Goal: Task Accomplishment & Management: Manage account settings

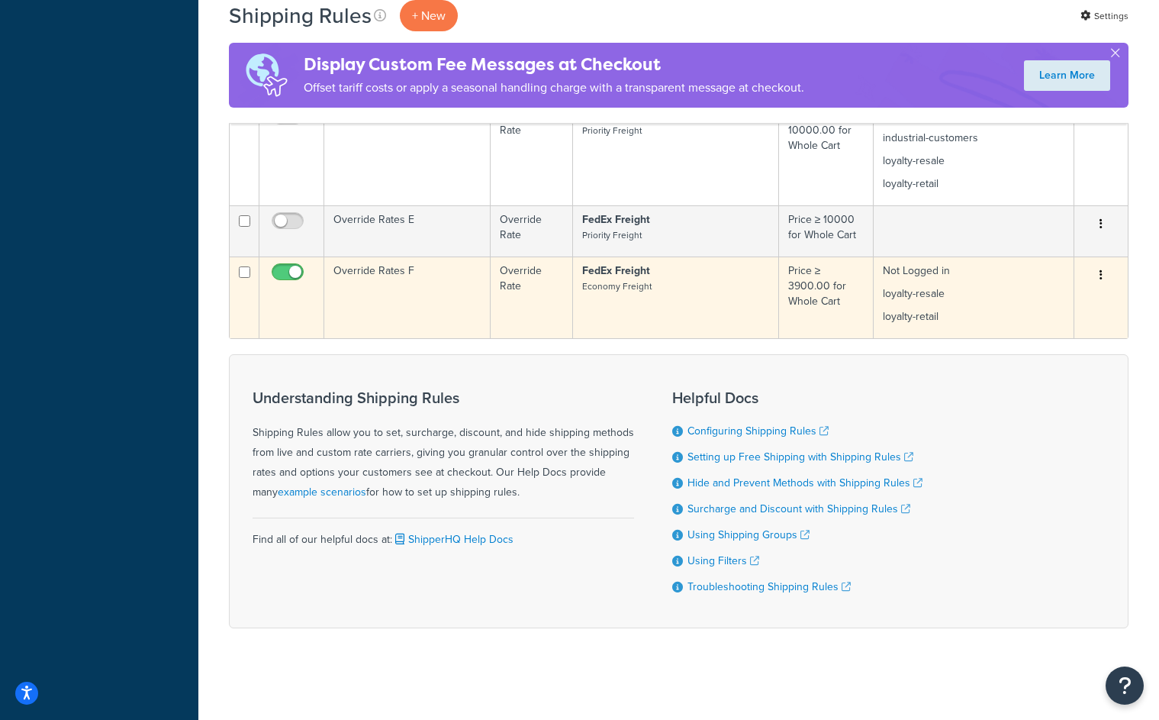
click at [275, 266] on input "checkbox" at bounding box center [290, 275] width 42 height 19
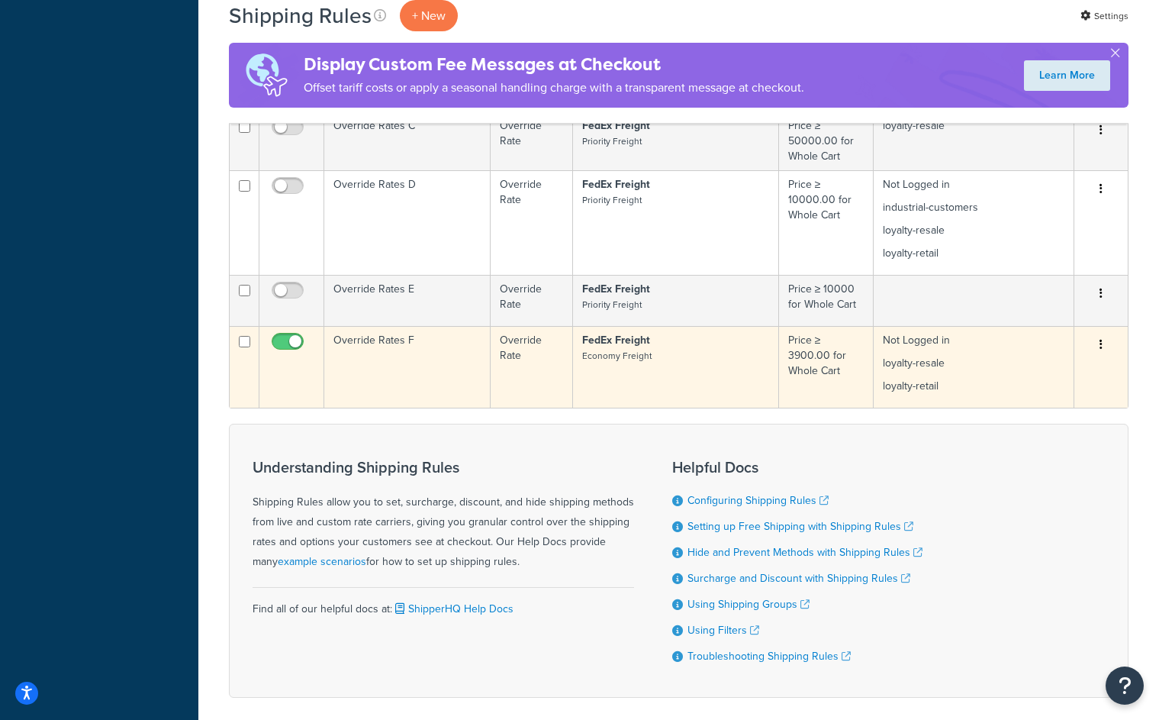
click at [284, 345] on input "checkbox" at bounding box center [290, 345] width 42 height 19
checkbox input "true"
click at [346, 391] on td "Override Rates F" at bounding box center [407, 367] width 166 height 82
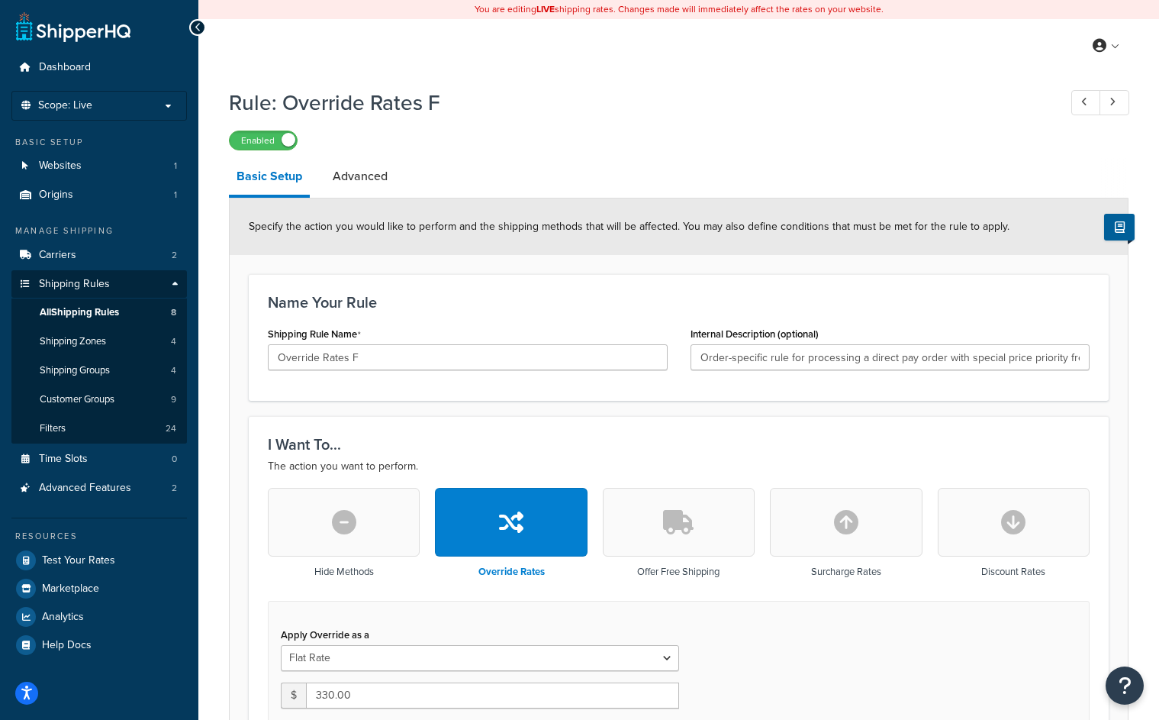
click at [132, 277] on link "Shipping Rules" at bounding box center [98, 284] width 175 height 28
click at [136, 304] on link "All Shipping Rules 8" at bounding box center [98, 312] width 175 height 28
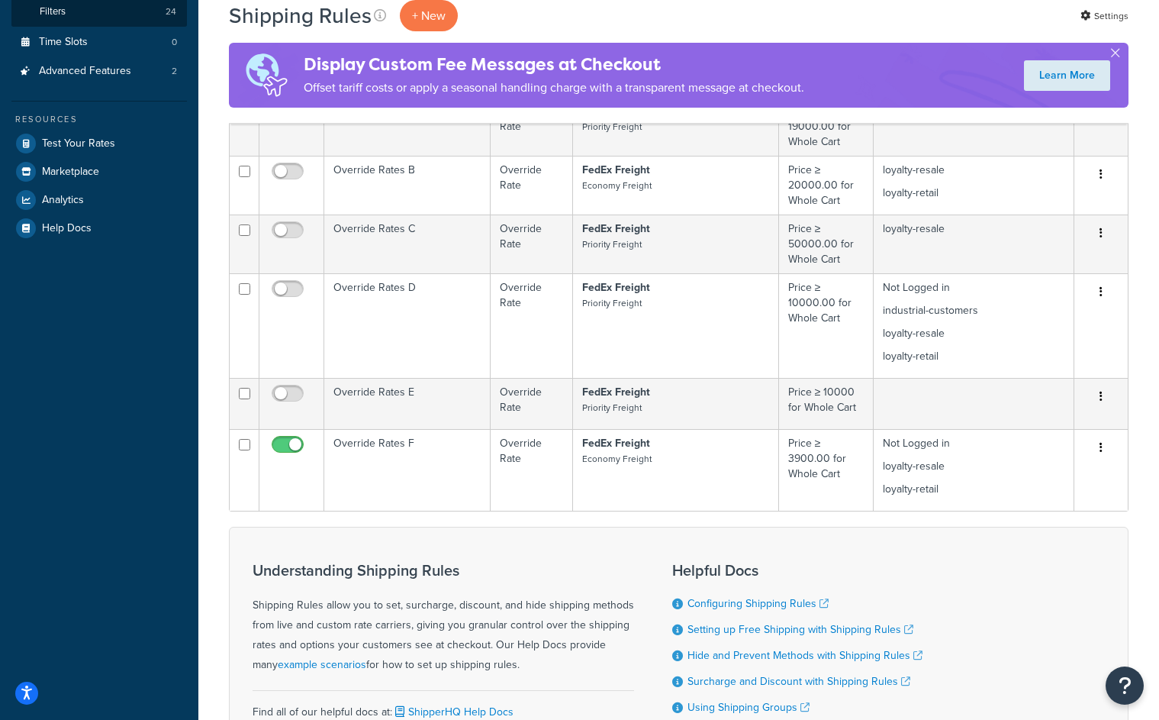
scroll to position [483, 0]
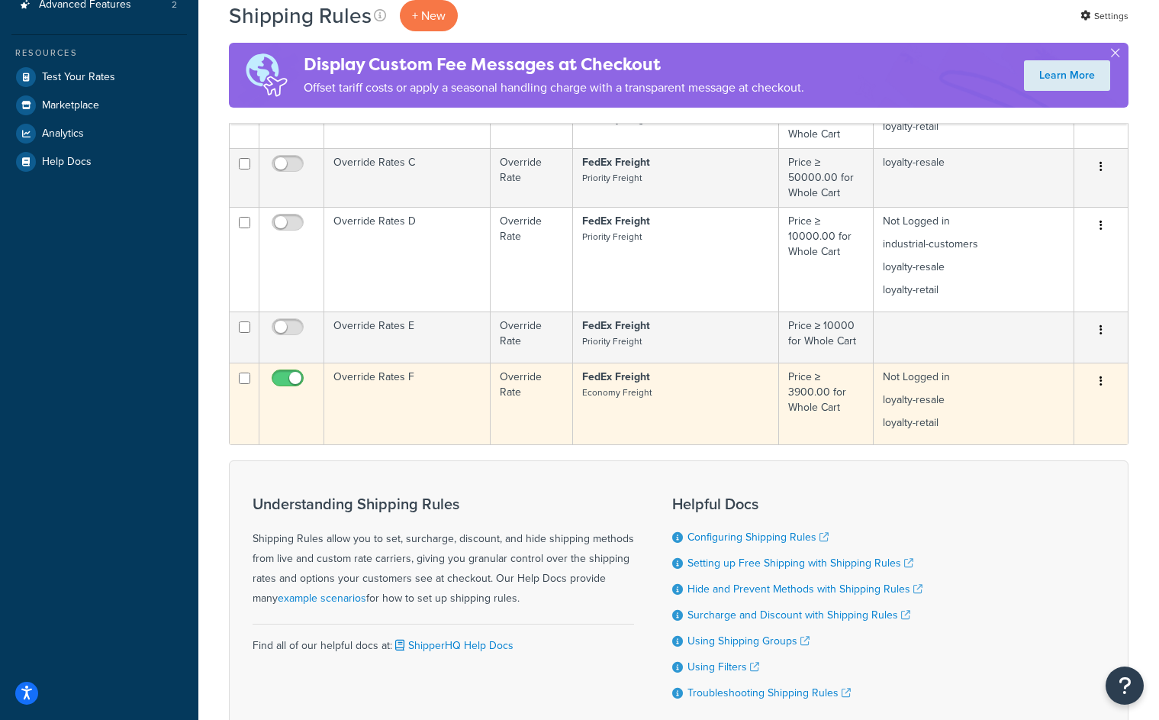
click at [283, 385] on input "checkbox" at bounding box center [290, 381] width 42 height 19
checkbox input "false"
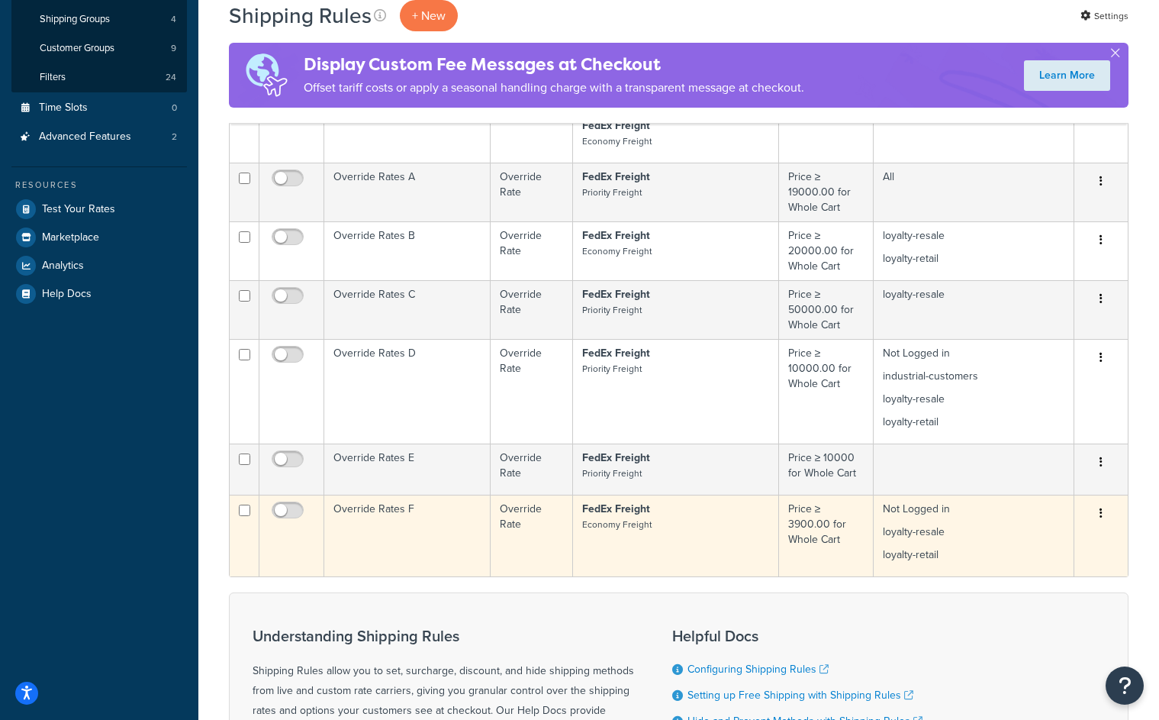
scroll to position [350, 0]
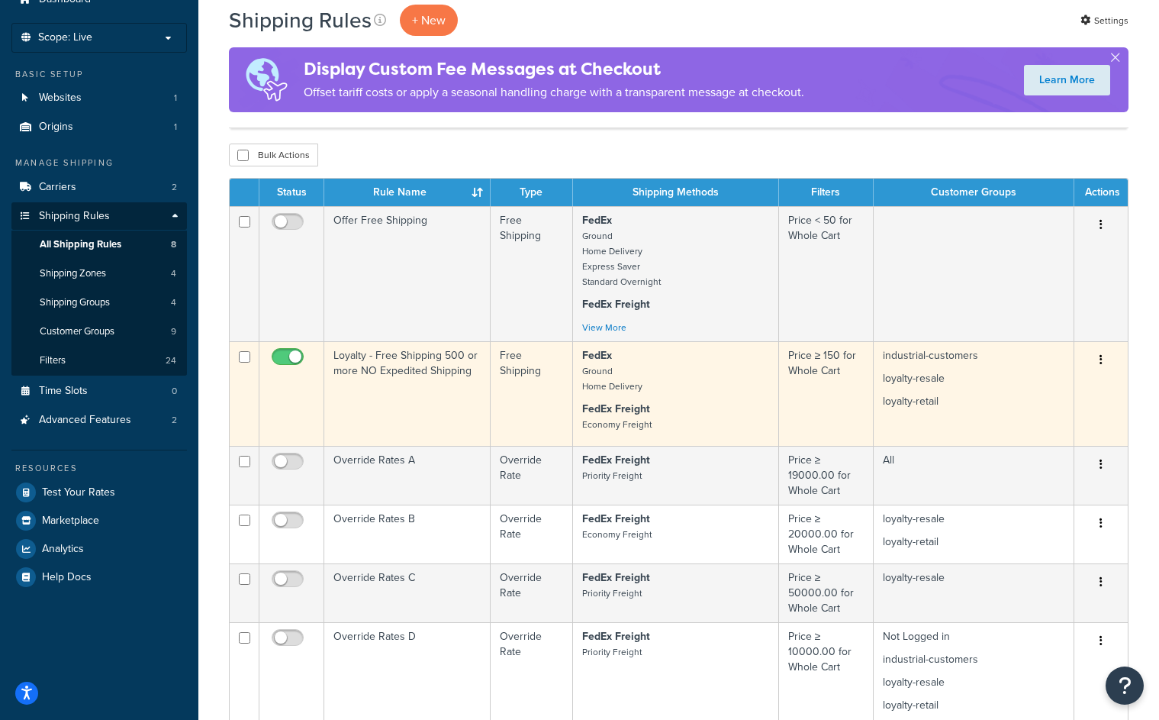
scroll to position [67, 0]
